Goal: Transaction & Acquisition: Purchase product/service

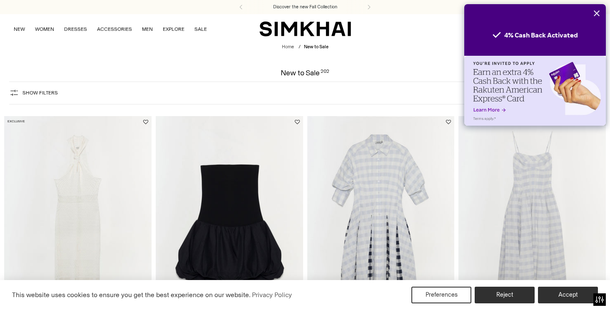
click at [597, 12] on icon "Close" at bounding box center [597, 13] width 6 height 6
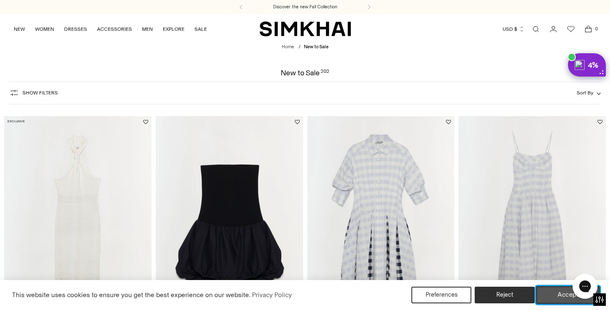
click at [561, 290] on button "Accept" at bounding box center [569, 295] width 64 height 17
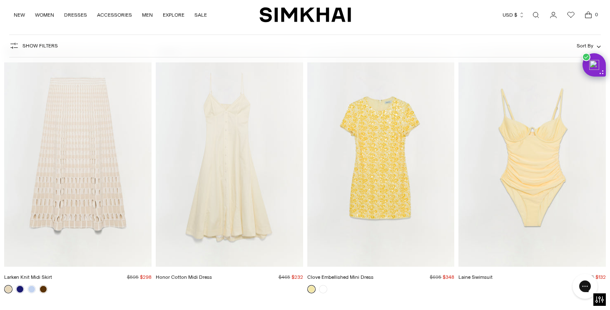
scroll to position [5883, 0]
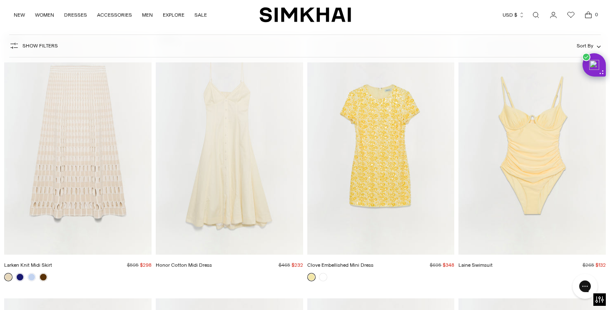
click at [0, 0] on img "Larken Knit Midi Skirt" at bounding box center [0, 0] width 0 height 0
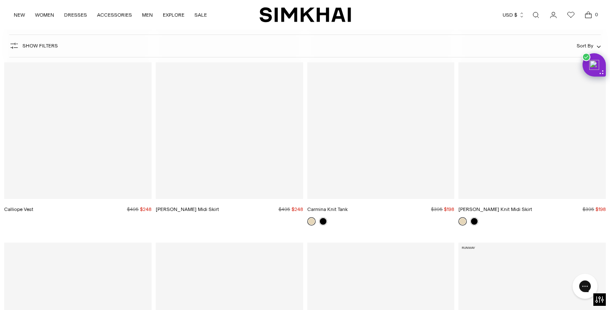
scroll to position [2504, 0]
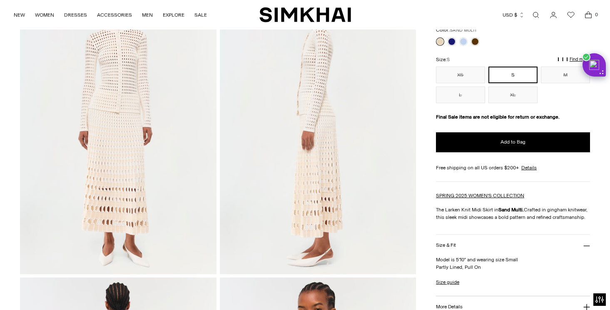
scroll to position [108, 0]
